Goal: Task Accomplishment & Management: Manage account settings

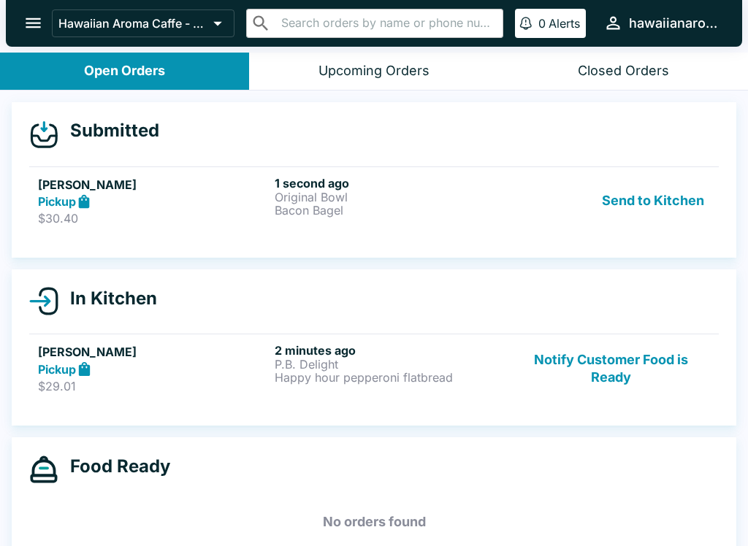
click at [656, 215] on button "Send to Kitchen" at bounding box center [653, 201] width 114 height 50
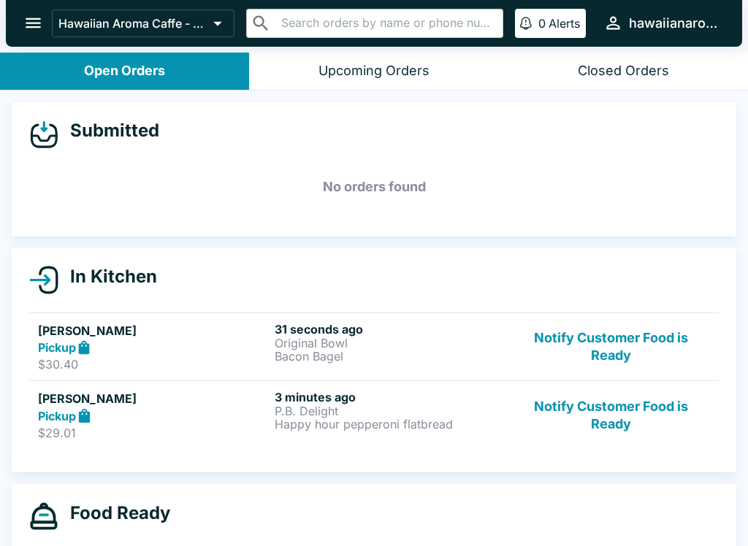
click at [329, 338] on p "Original Bowl" at bounding box center [390, 343] width 231 height 13
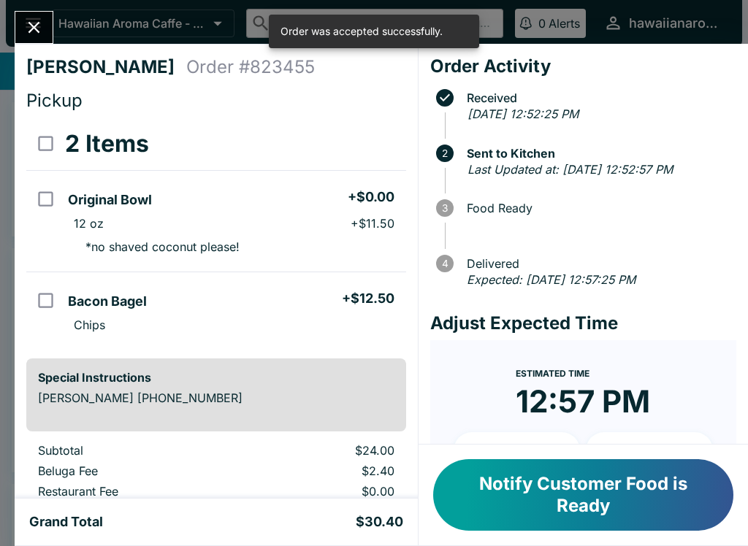
click at [39, 9] on div "[PERSON_NAME] Order # 823455 Pickup 2 Items Original Bowl + $0.00 12 oz + $11.5…" at bounding box center [374, 273] width 748 height 546
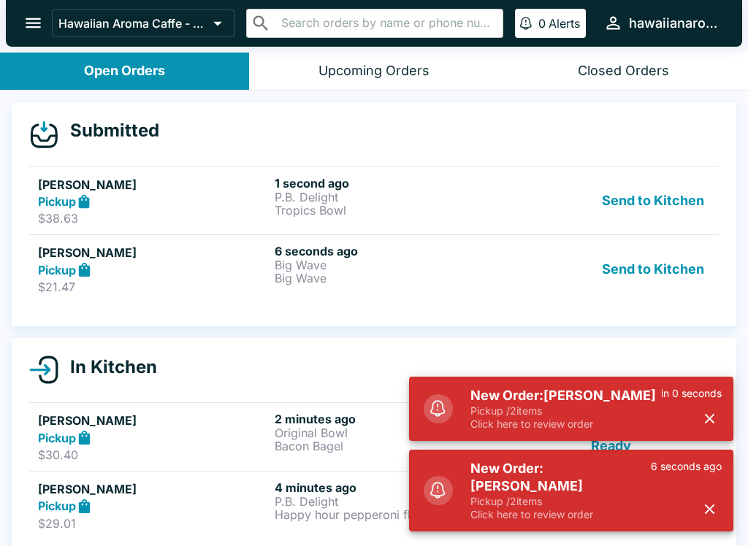
click at [430, 202] on p "P.B. Delight" at bounding box center [390, 197] width 231 height 13
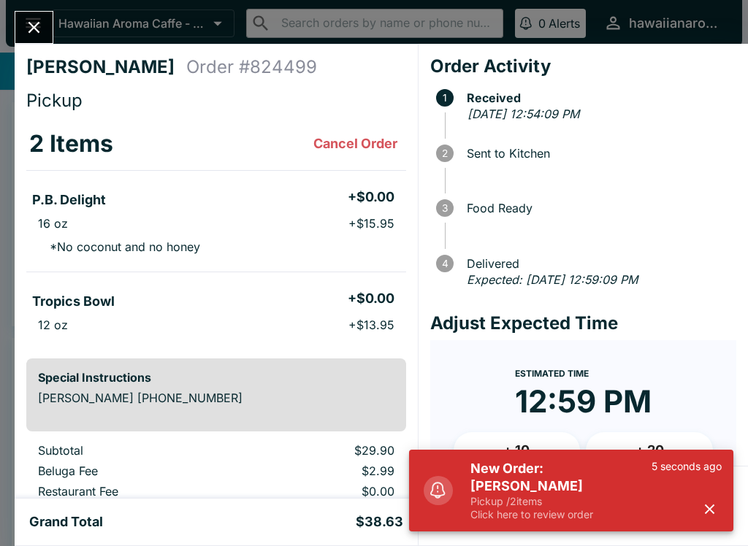
click at [708, 514] on icon "button" at bounding box center [709, 509] width 17 height 17
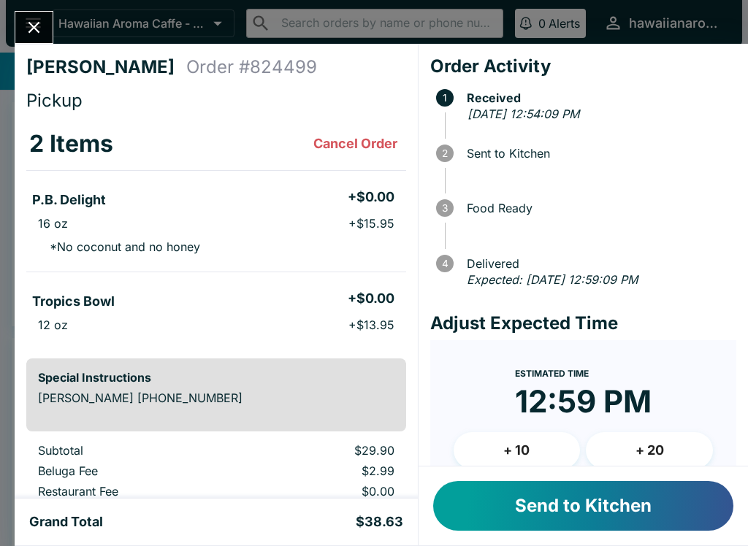
click at [653, 506] on button "Send to Kitchen" at bounding box center [583, 506] width 300 height 50
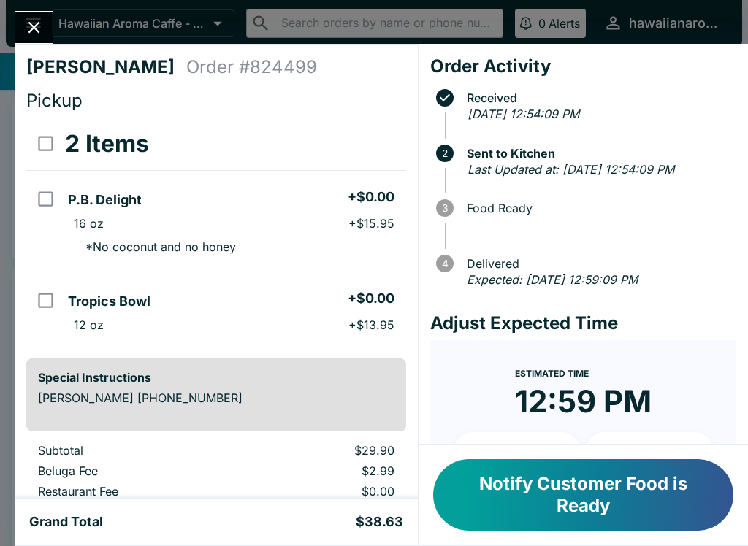
click at [44, 36] on icon "Close" at bounding box center [34, 28] width 20 height 20
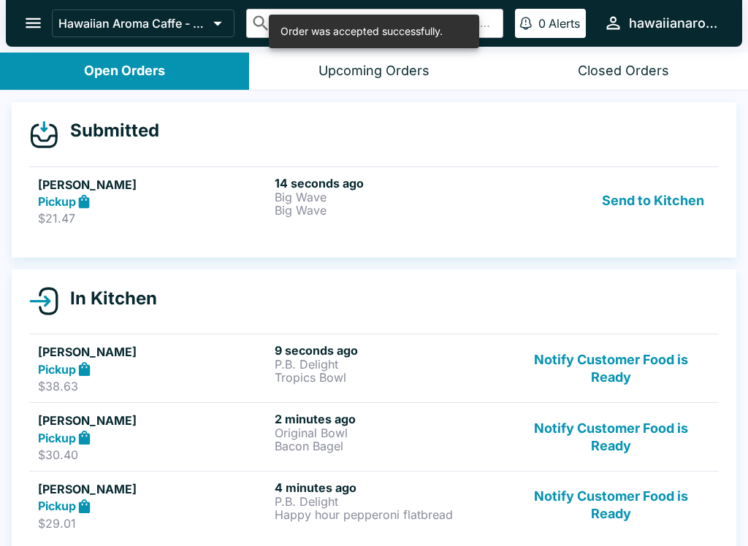
click at [679, 207] on button "Send to Kitchen" at bounding box center [653, 201] width 114 height 50
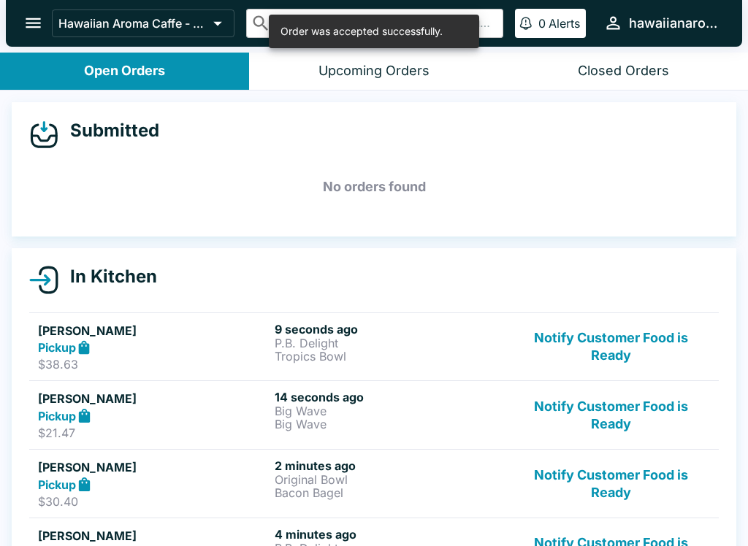
click at [441, 419] on p "Big Wave" at bounding box center [390, 424] width 231 height 13
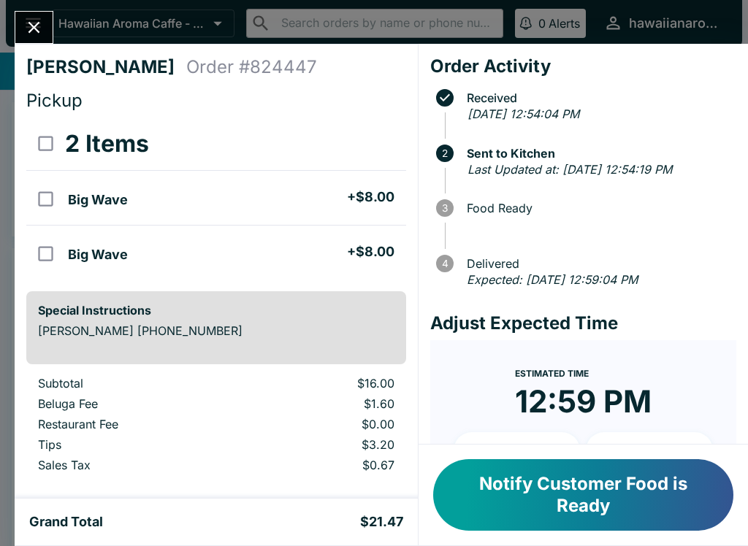
click at [588, 530] on button "Notify Customer Food is Ready" at bounding box center [583, 496] width 300 height 72
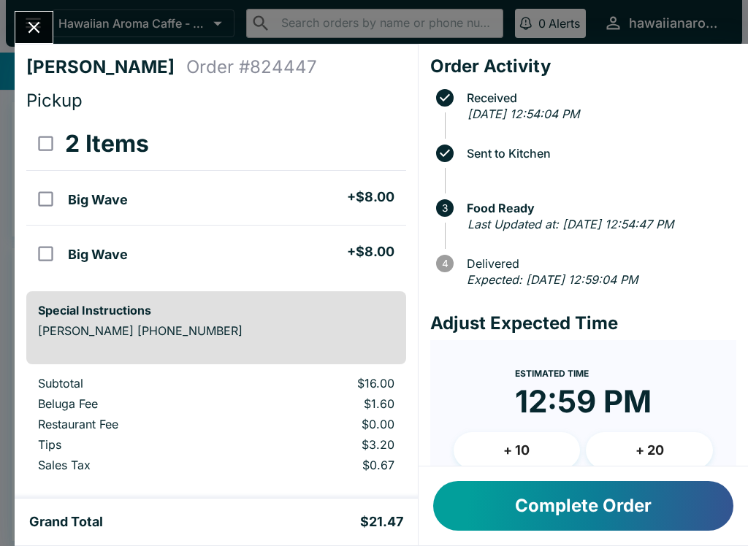
click at [61, 30] on div "[PERSON_NAME] Order # 824447 Pickup 2 Items Big Wave + $8.00 Big Wave + $8.00 S…" at bounding box center [374, 273] width 748 height 546
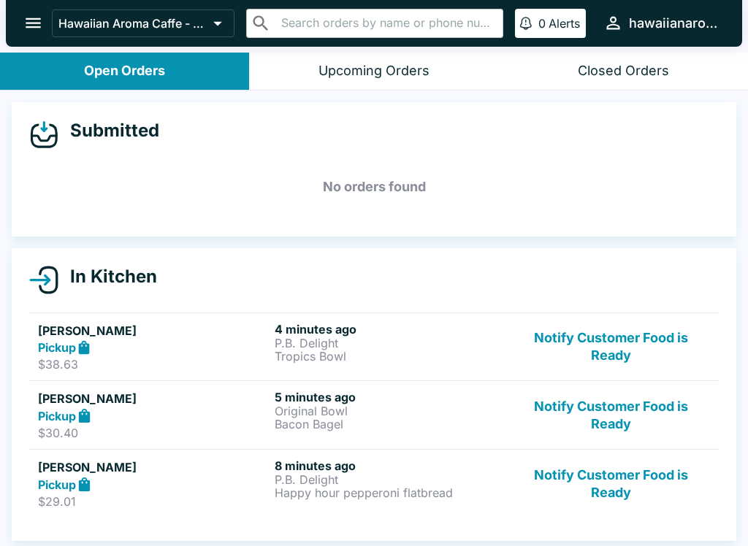
click at [410, 496] on p "Happy hour pepperoni flatbread" at bounding box center [390, 493] width 231 height 13
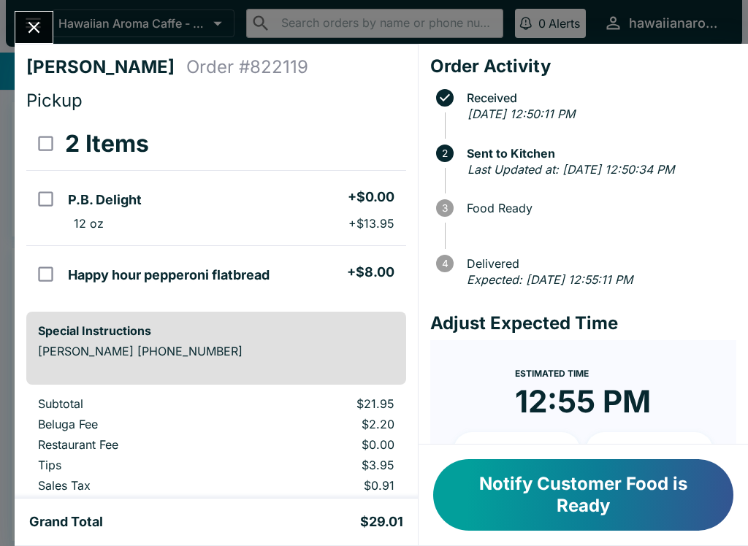
click at [28, 42] on button "Close" at bounding box center [33, 27] width 37 height 31
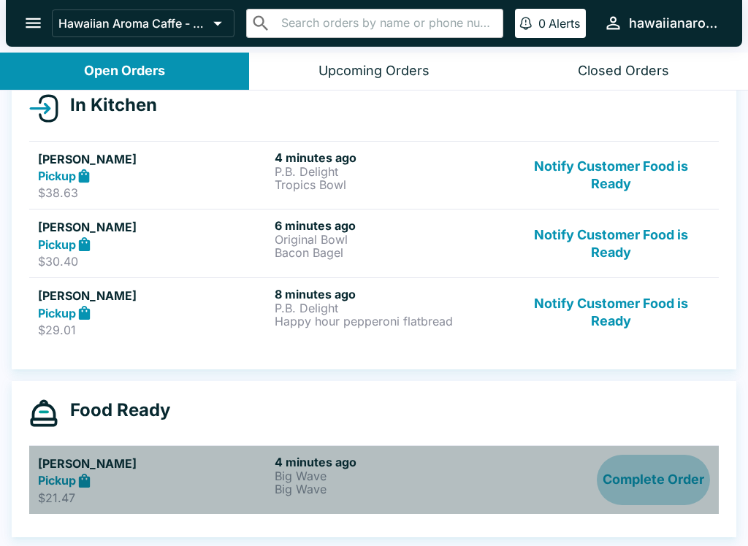
scroll to position [172, 0]
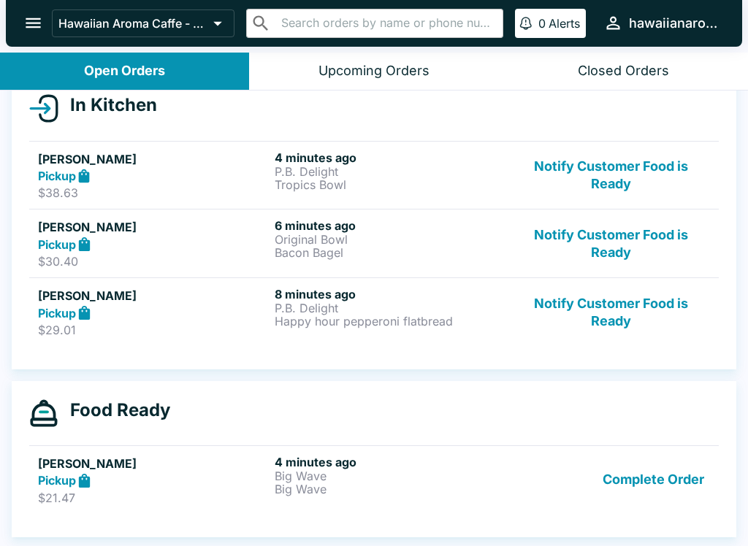
click at [642, 487] on button "Complete Order" at bounding box center [653, 480] width 113 height 50
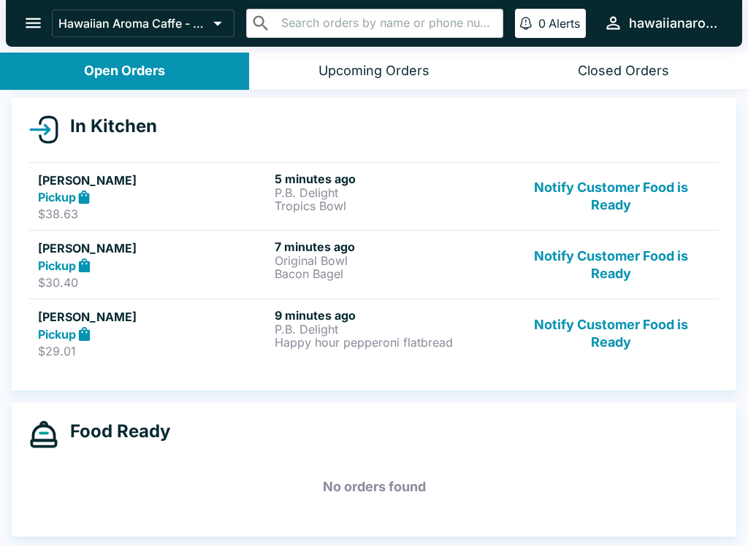
click at [311, 320] on h6 "9 minutes ago" at bounding box center [390, 315] width 231 height 15
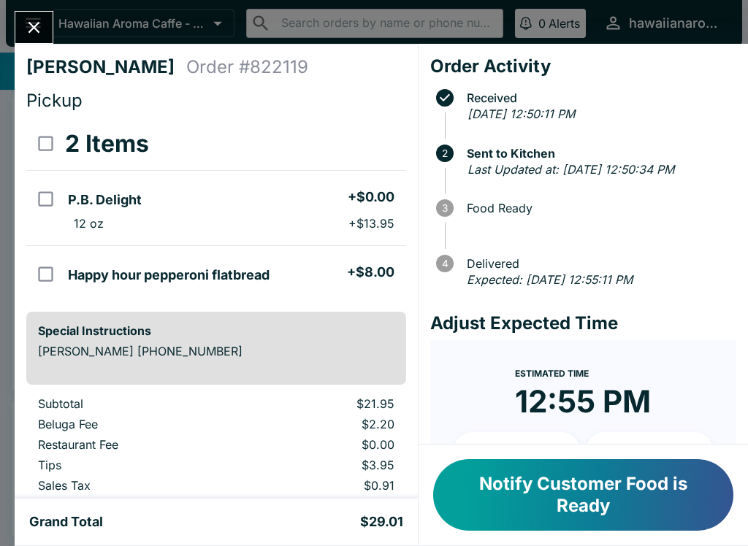
click at [27, 37] on icon "Close" at bounding box center [34, 28] width 20 height 20
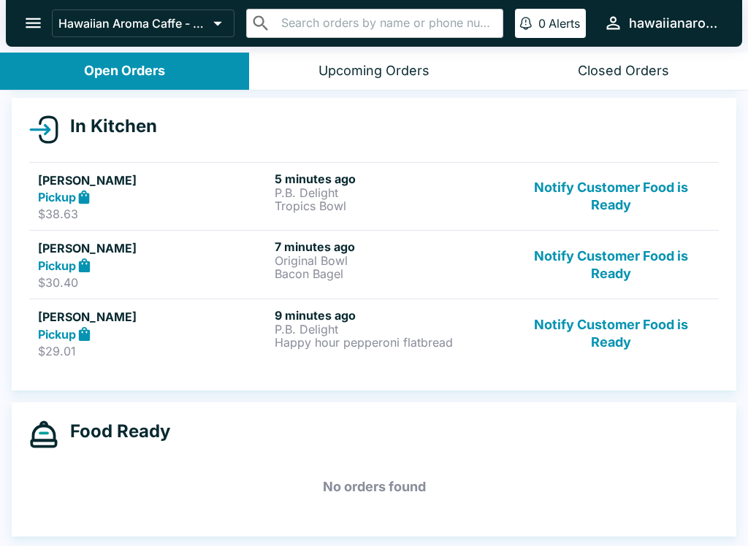
click at [18, 12] on button "open drawer" at bounding box center [33, 22] width 37 height 37
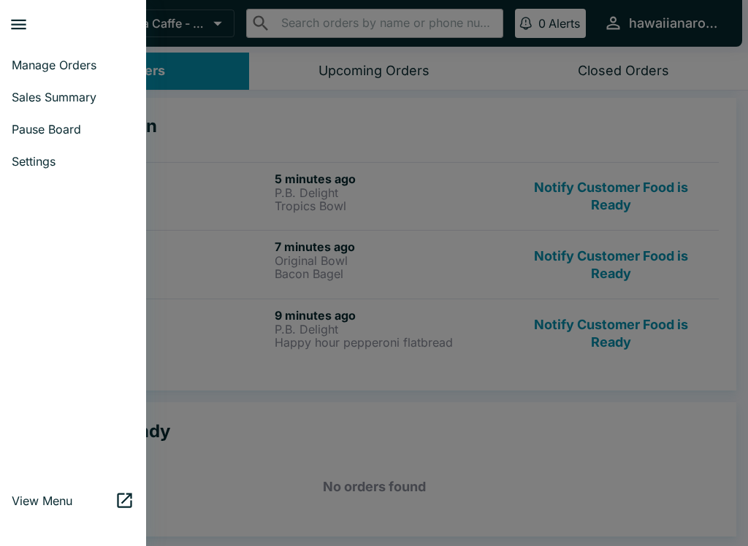
click at [76, 99] on span "Sales Summary" at bounding box center [73, 97] width 123 height 15
select select "03:00"
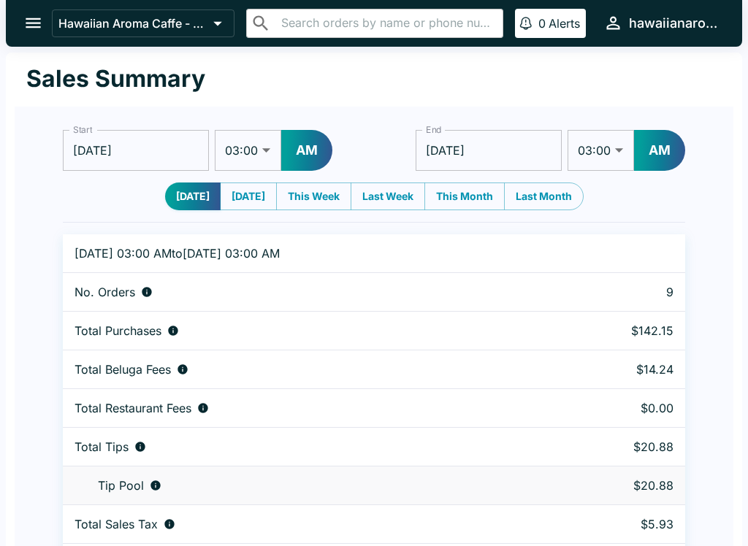
click at [33, 4] on button "open drawer" at bounding box center [33, 22] width 37 height 37
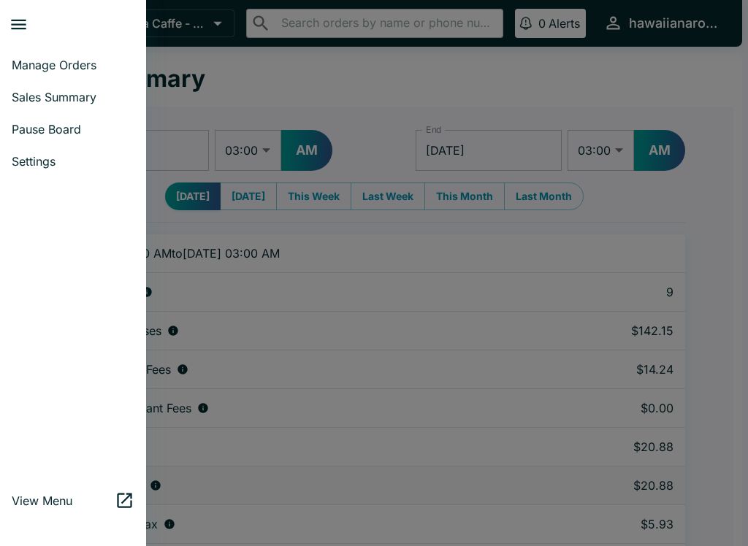
click at [88, 66] on span "Manage Orders" at bounding box center [73, 65] width 123 height 15
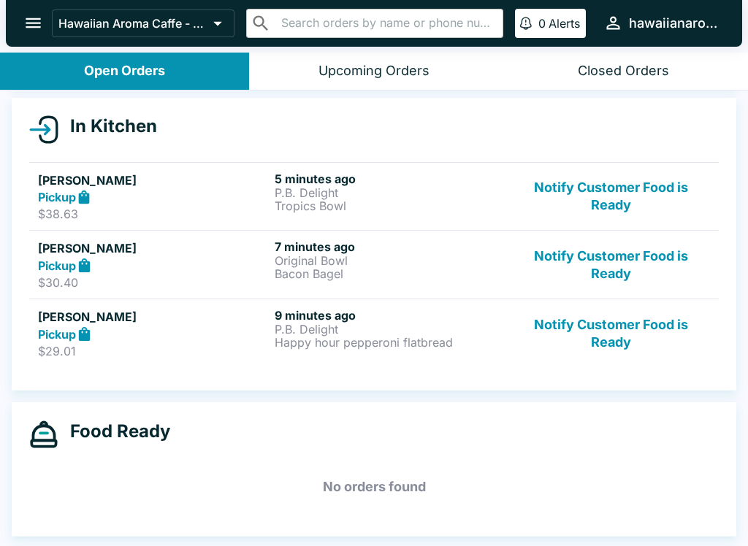
scroll to position [151, 0]
click at [301, 348] on p "Happy hour pepperoni flatbread" at bounding box center [390, 342] width 231 height 13
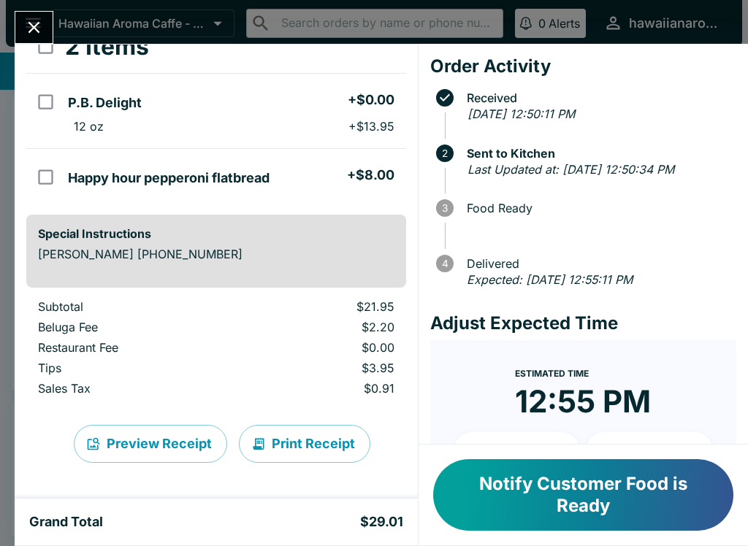
scroll to position [97, 0]
click at [33, 12] on button "Close" at bounding box center [33, 27] width 37 height 31
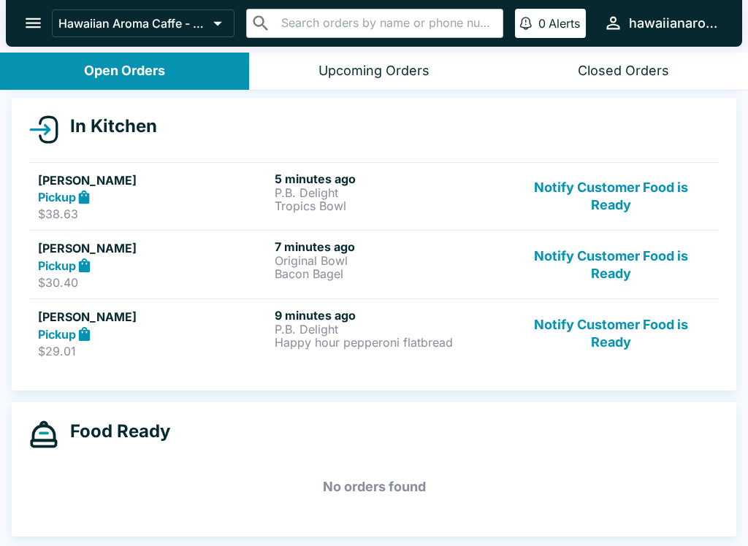
click at [275, 261] on p "Original Bowl" at bounding box center [390, 260] width 231 height 13
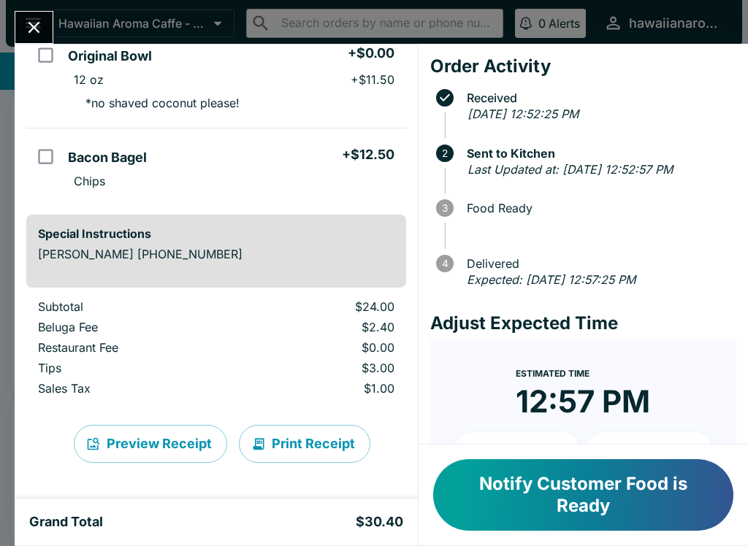
scroll to position [144, 0]
click at [24, 9] on div "[PERSON_NAME] Order # 823455 Pickup 2 Items Original Bowl + $0.00 12 oz + $11.5…" at bounding box center [374, 273] width 748 height 546
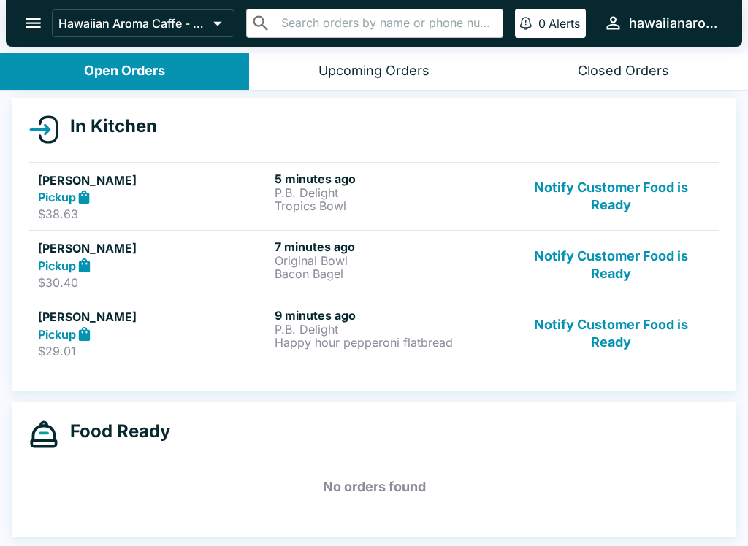
click at [231, 180] on h5 "[PERSON_NAME]" at bounding box center [153, 181] width 231 height 18
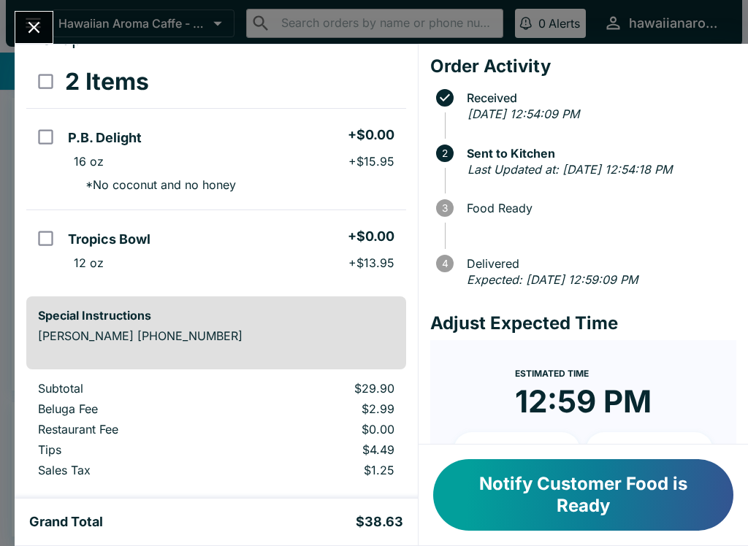
scroll to position [63, 0]
click at [15, 44] on div "[PERSON_NAME] Order # 824499 Pickup 2 Items P.B. Delight + $0.00 16 oz + $15.95…" at bounding box center [216, 271] width 403 height 455
click at [41, 5] on div "[PERSON_NAME] Order # 824499 Pickup 2 Items P.B. Delight + $0.00 16 oz + $15.95…" at bounding box center [374, 273] width 748 height 546
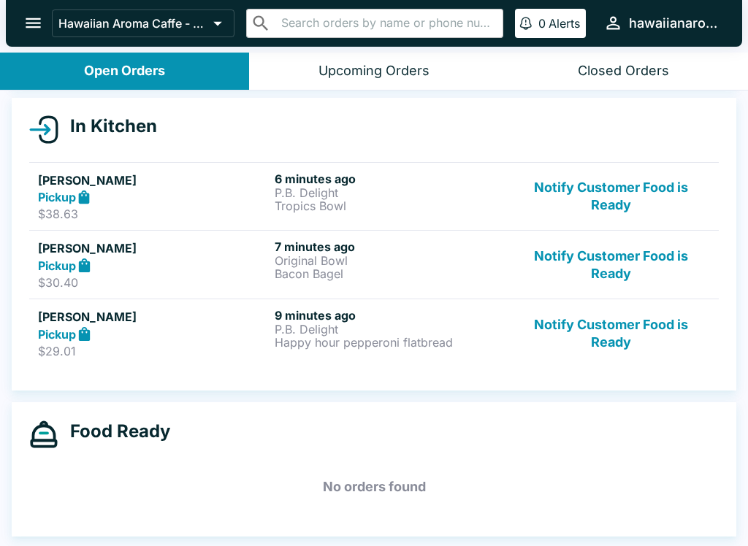
click at [615, 353] on button "Notify Customer Food is Ready" at bounding box center [611, 333] width 198 height 50
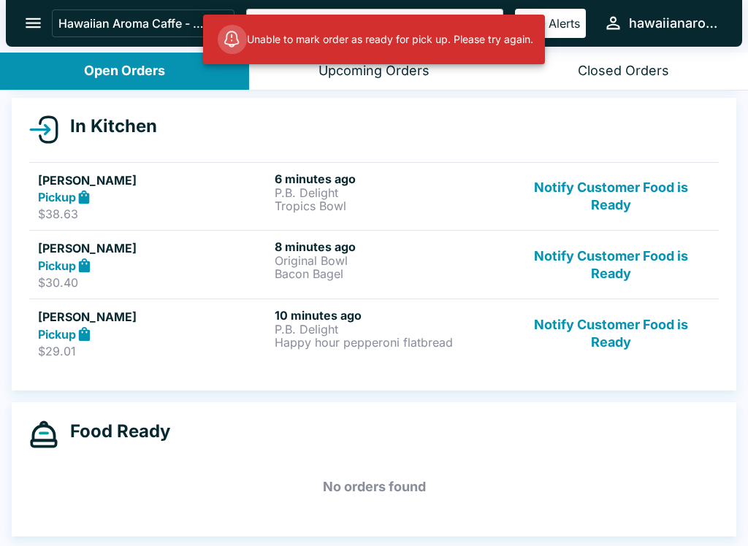
click at [612, 336] on button "Notify Customer Food is Ready" at bounding box center [611, 333] width 198 height 50
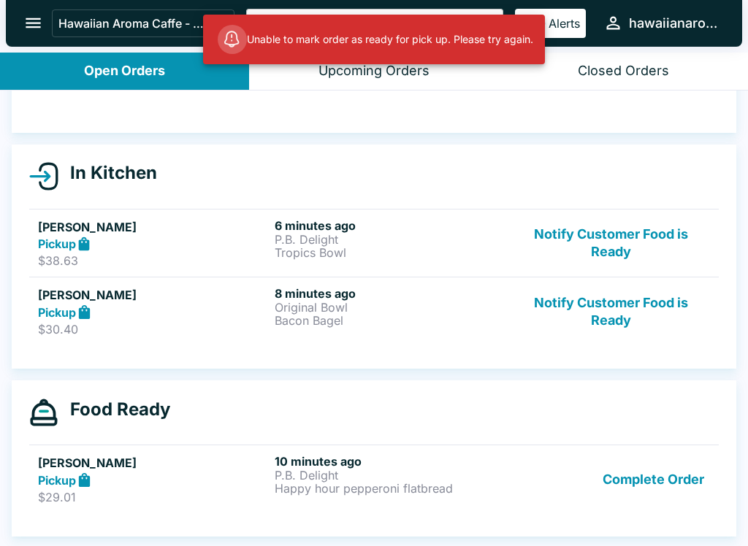
click at [621, 321] on button "Notify Customer Food is Ready" at bounding box center [611, 311] width 198 height 50
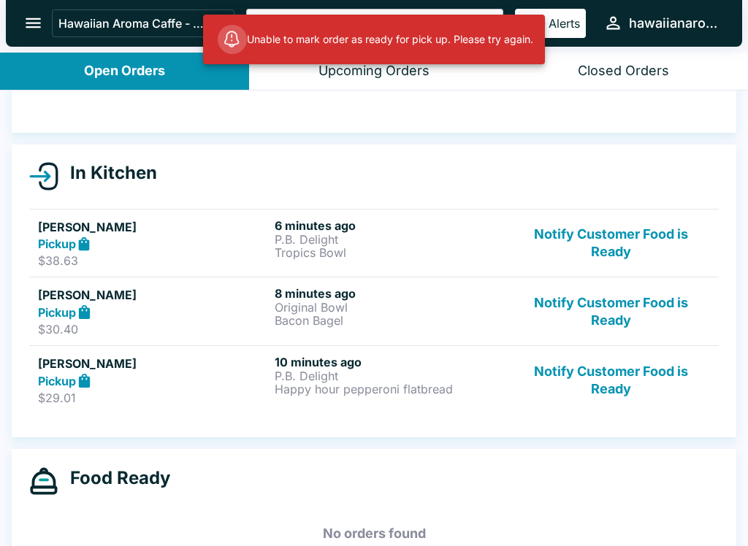
scroll to position [82, 0]
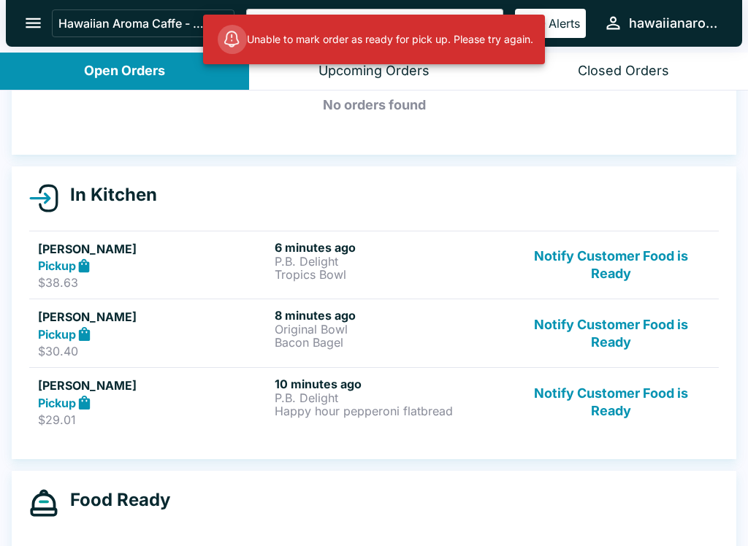
click at [618, 409] on button "Notify Customer Food is Ready" at bounding box center [611, 402] width 198 height 50
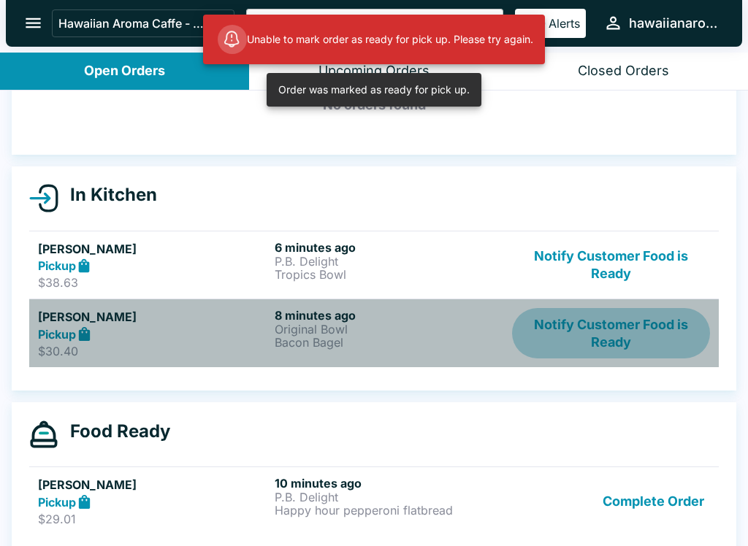
click at [605, 311] on button "Notify Customer Food is Ready" at bounding box center [611, 333] width 198 height 50
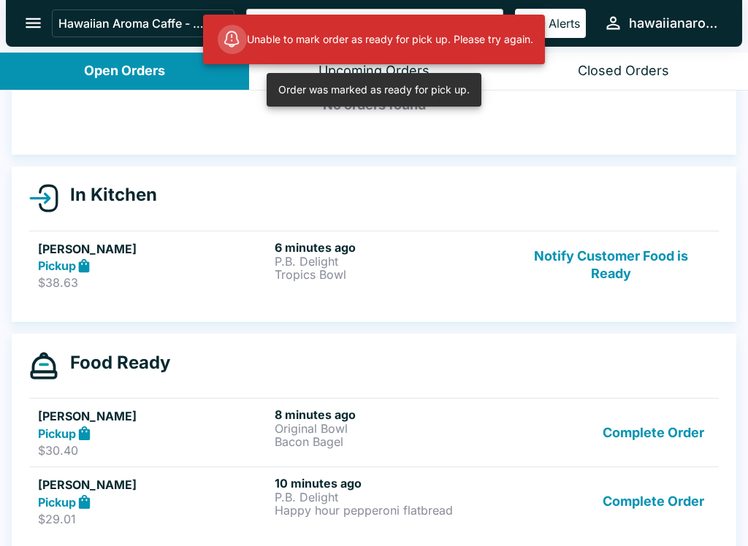
click at [627, 278] on button "Notify Customer Food is Ready" at bounding box center [611, 265] width 198 height 50
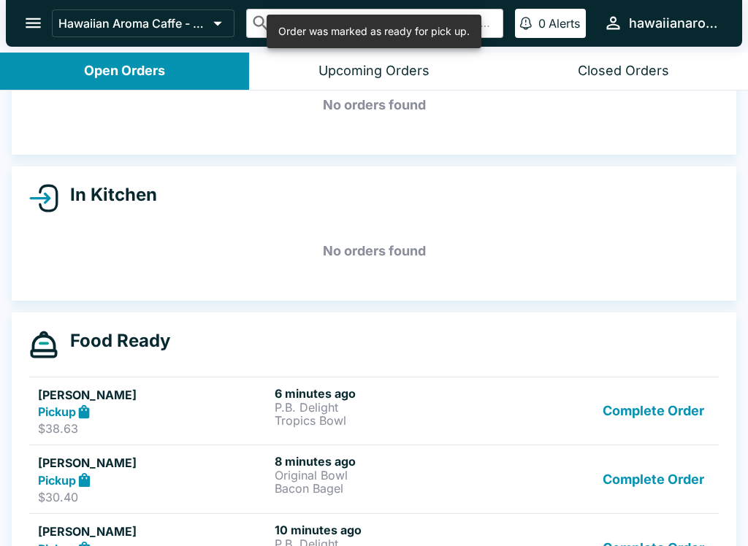
click at [629, 411] on button "Complete Order" at bounding box center [653, 411] width 113 height 50
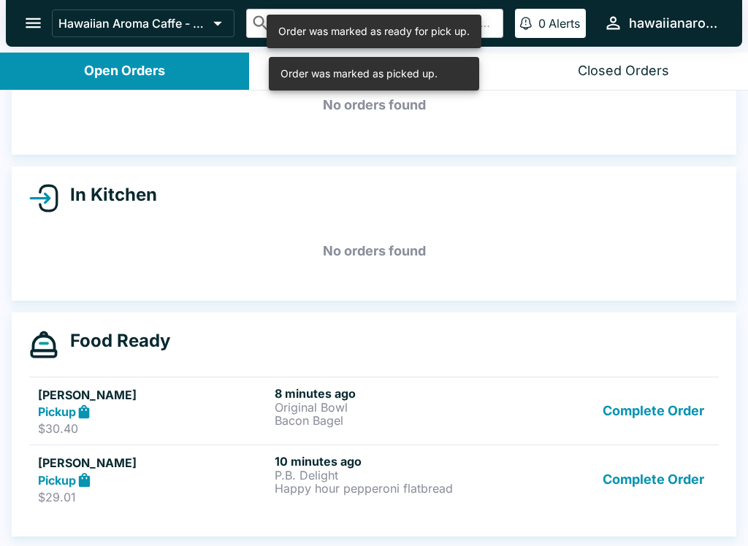
click at [650, 409] on button "Complete Order" at bounding box center [653, 411] width 113 height 50
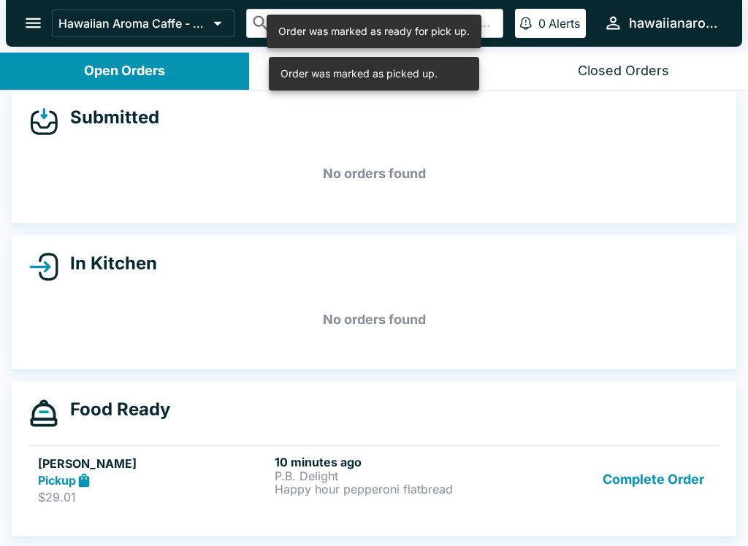
scroll to position [13, 0]
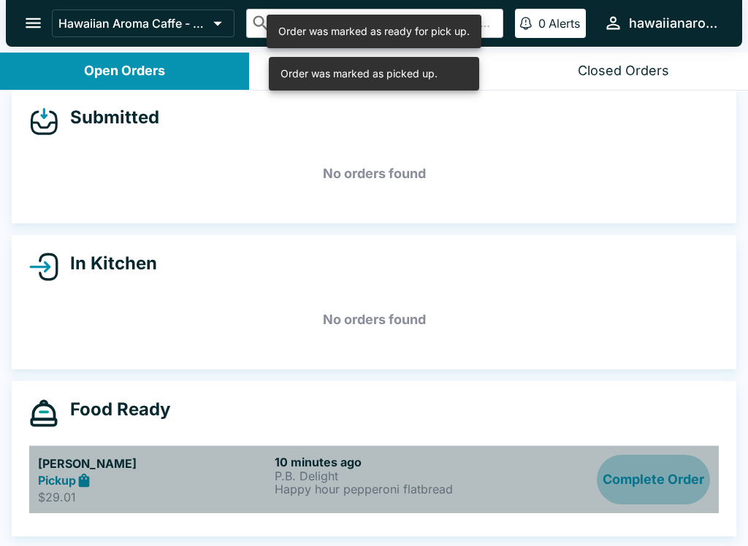
click at [654, 481] on button "Complete Order" at bounding box center [653, 480] width 113 height 50
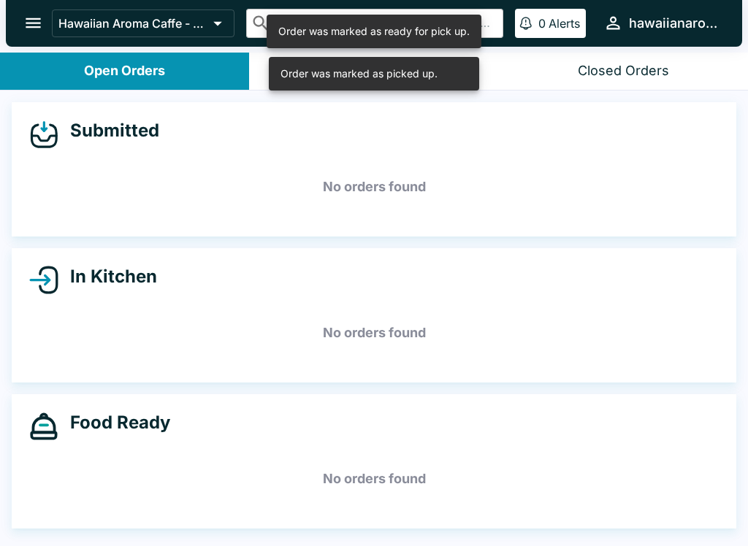
click at [25, 12] on button "open drawer" at bounding box center [33, 22] width 37 height 37
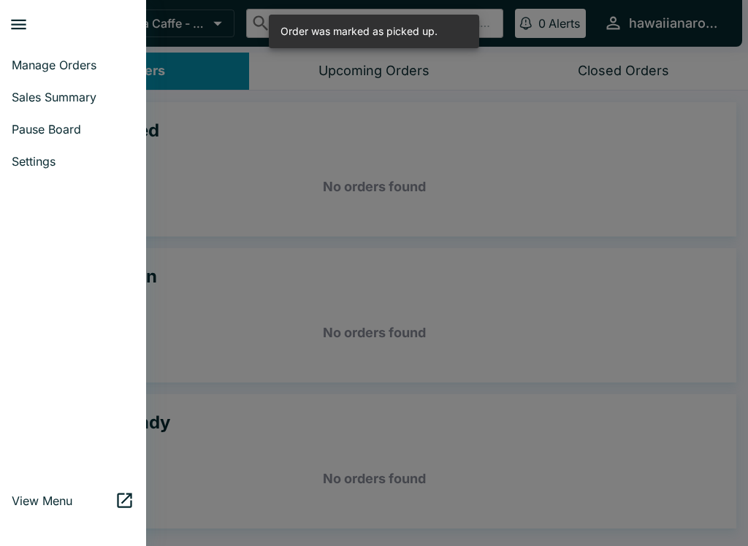
click at [25, 99] on span "Sales Summary" at bounding box center [73, 97] width 123 height 15
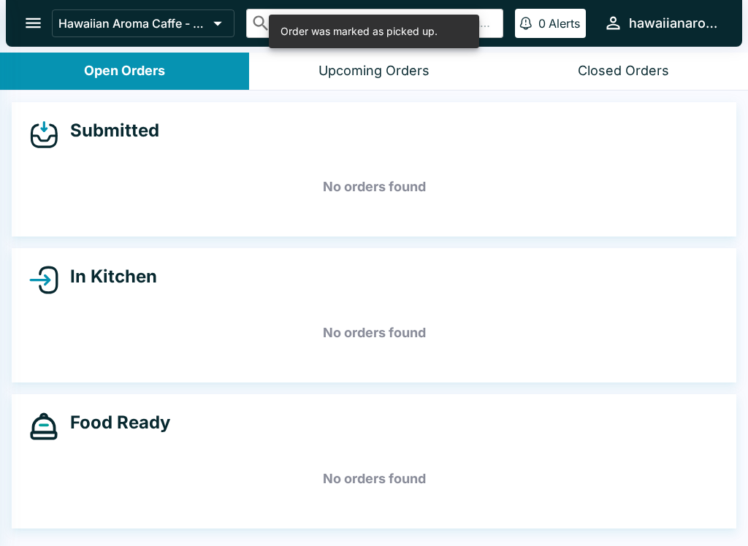
select select "03:00"
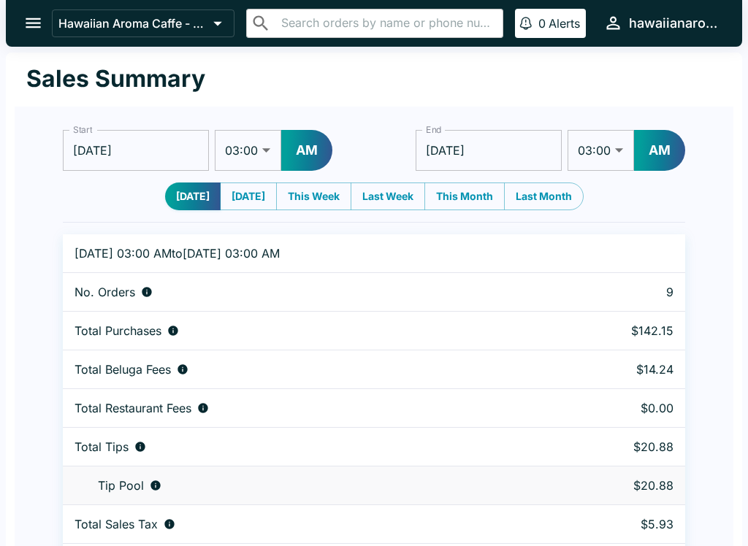
click at [39, 18] on icon "open drawer" at bounding box center [33, 23] width 20 height 20
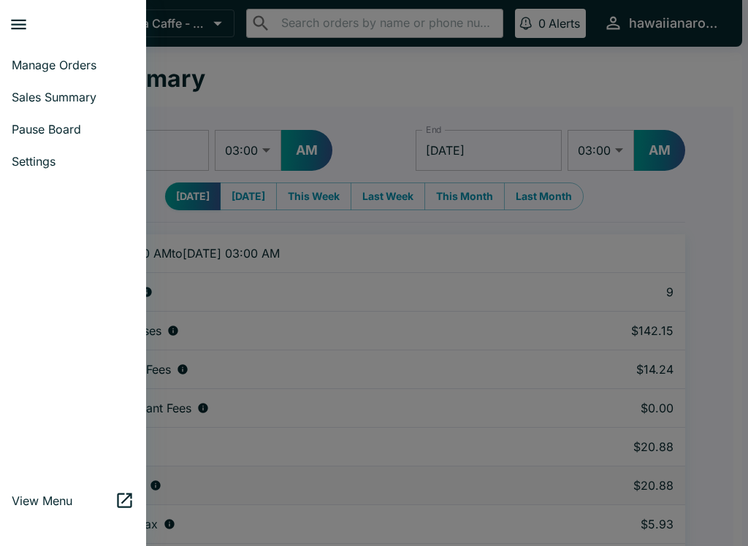
click at [74, 58] on span "Manage Orders" at bounding box center [73, 65] width 123 height 15
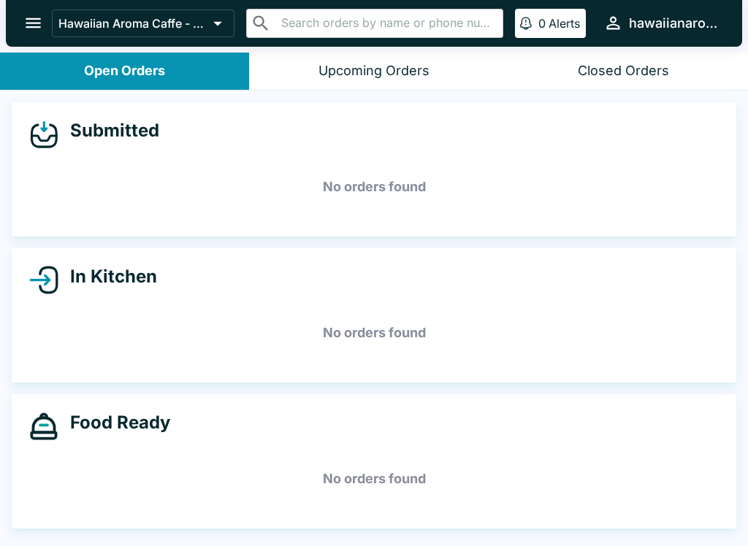
click at [384, 63] on div "Upcoming Orders" at bounding box center [374, 71] width 111 height 17
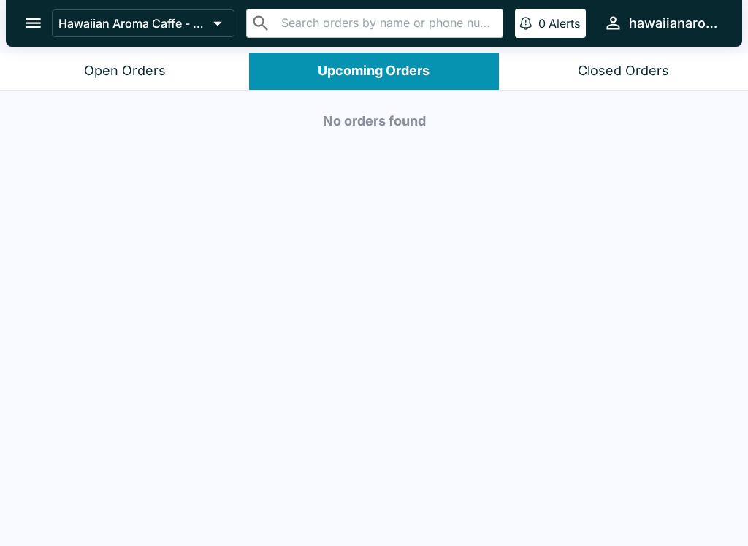
click at [646, 64] on div "Closed Orders" at bounding box center [623, 71] width 91 height 17
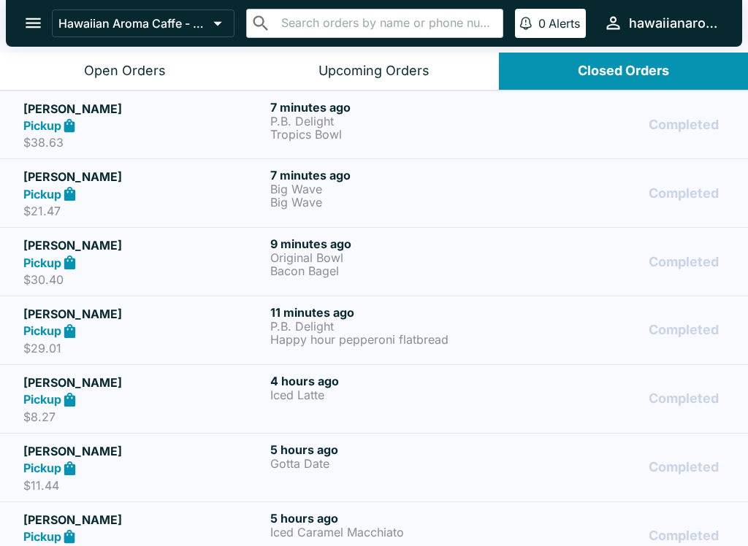
click at [418, 124] on p "P.B. Delight" at bounding box center [390, 121] width 241 height 13
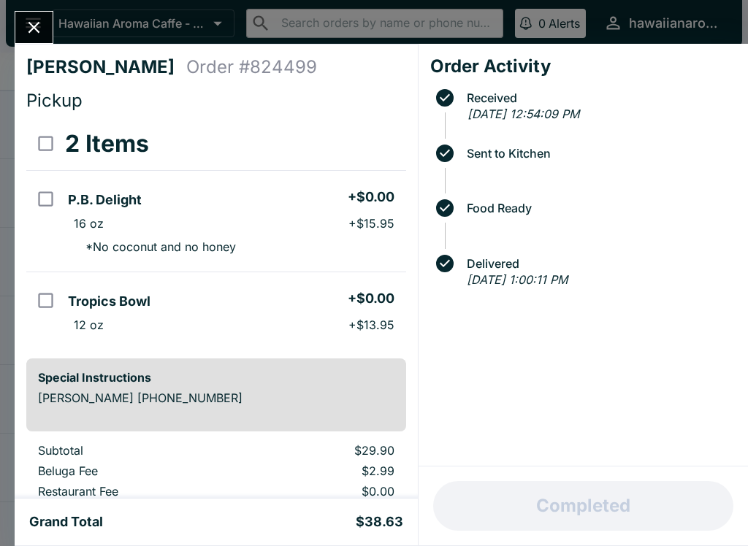
click at [50, 29] on button "Close" at bounding box center [33, 27] width 37 height 31
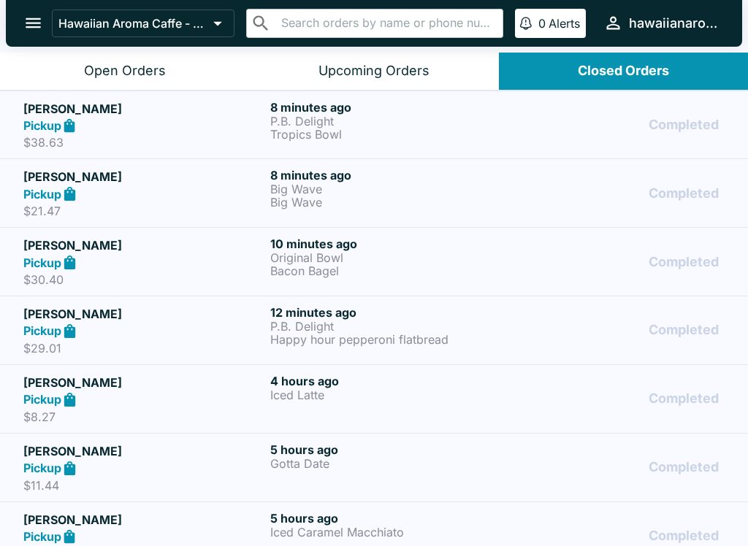
click at [118, 264] on div "Pickup" at bounding box center [143, 262] width 241 height 17
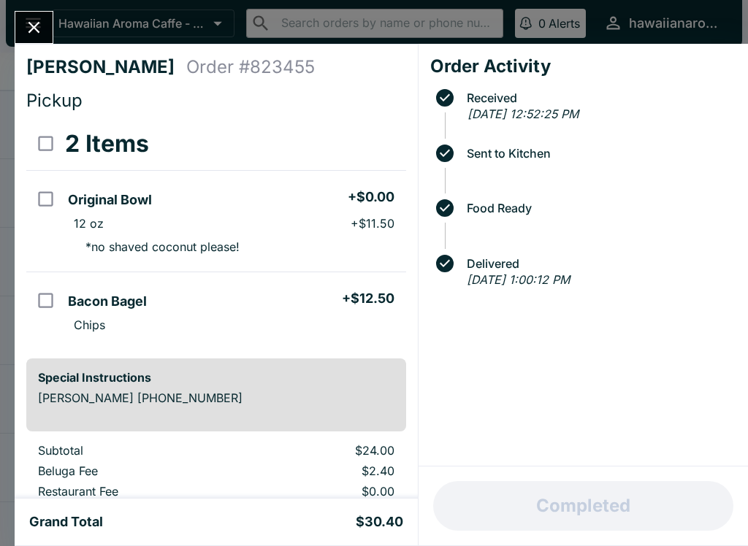
click at [45, 18] on button "Close" at bounding box center [33, 27] width 37 height 31
